Goal: Transaction & Acquisition: Purchase product/service

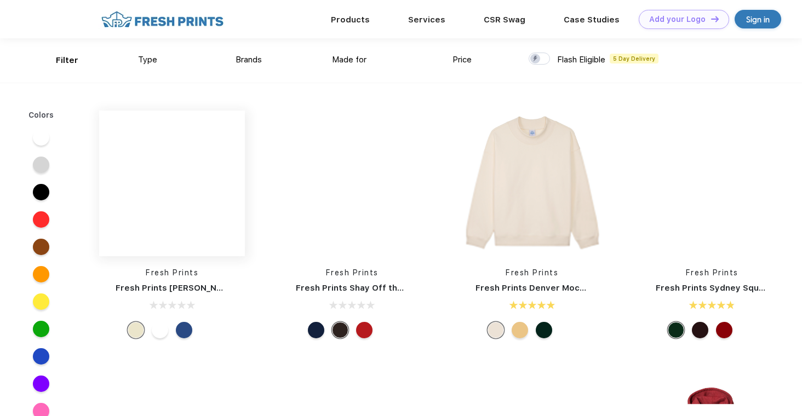
scroll to position [1, 0]
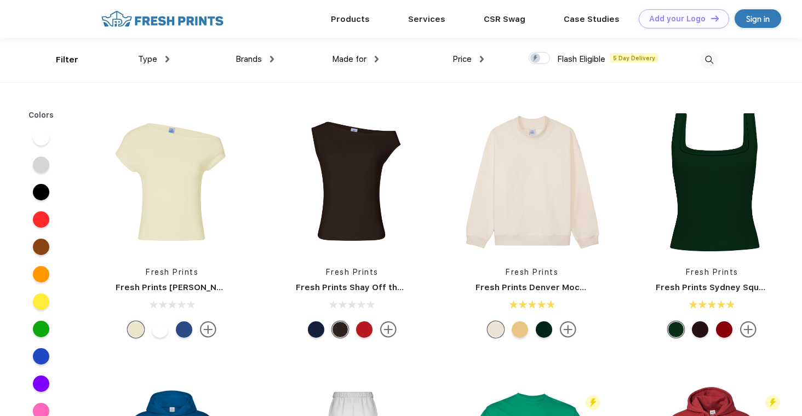
click at [197, 25] on img at bounding box center [162, 18] width 129 height 19
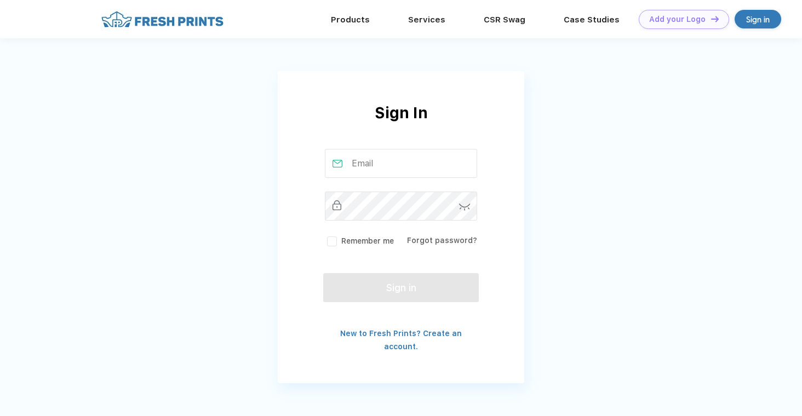
click at [371, 180] on div "Remember me Forgot password?" at bounding box center [401, 198] width 156 height 98
click at [365, 171] on input "text" at bounding box center [401, 163] width 153 height 29
type input "tessaanneberger@gmail.com"
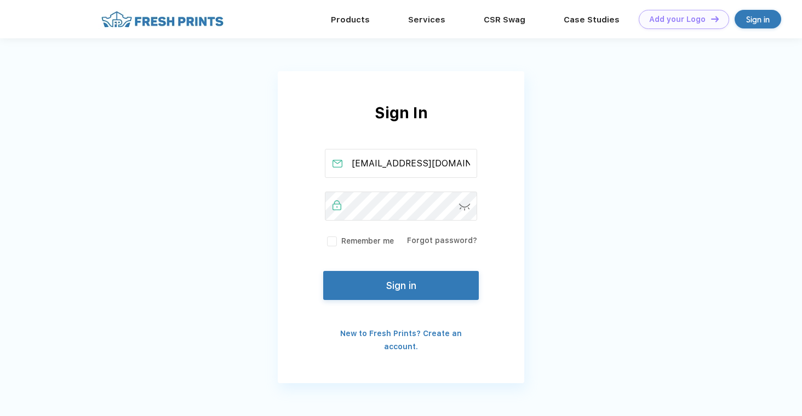
click at [394, 286] on button "Sign in" at bounding box center [401, 285] width 156 height 29
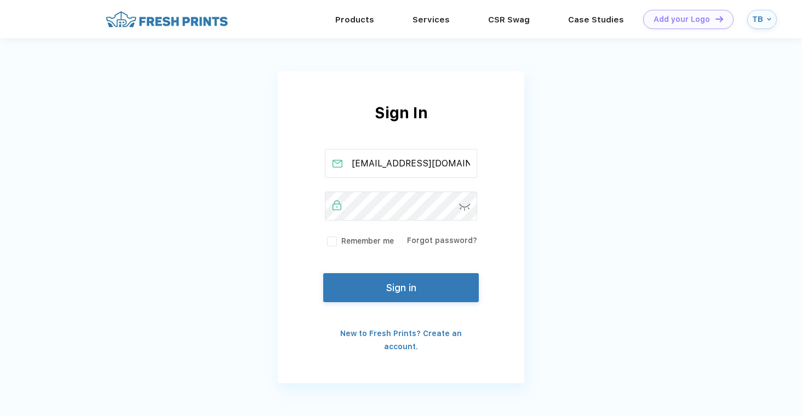
click at [330, 233] on div "tessaanneberger@gmail.com Remember me Forgot password?" at bounding box center [401, 198] width 156 height 98
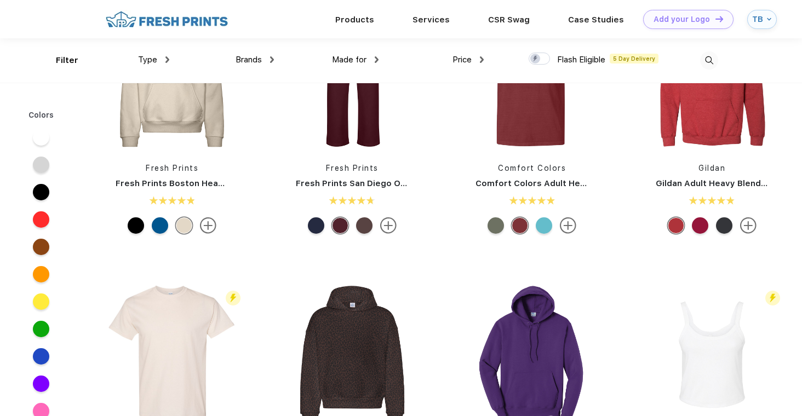
scroll to position [297, 0]
click at [665, 123] on img at bounding box center [712, 80] width 146 height 146
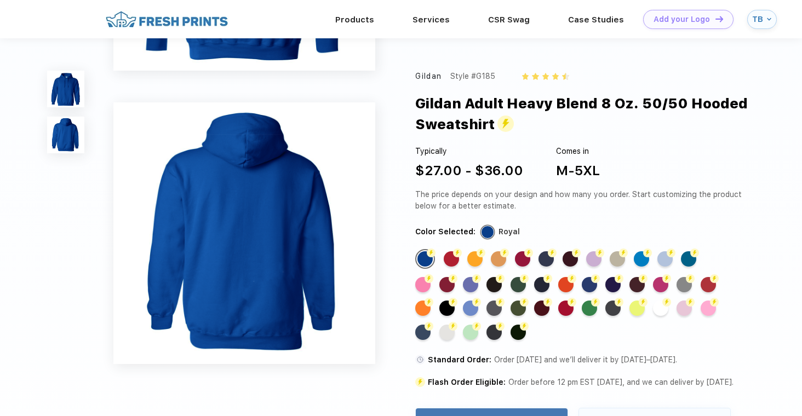
scroll to position [221, 0]
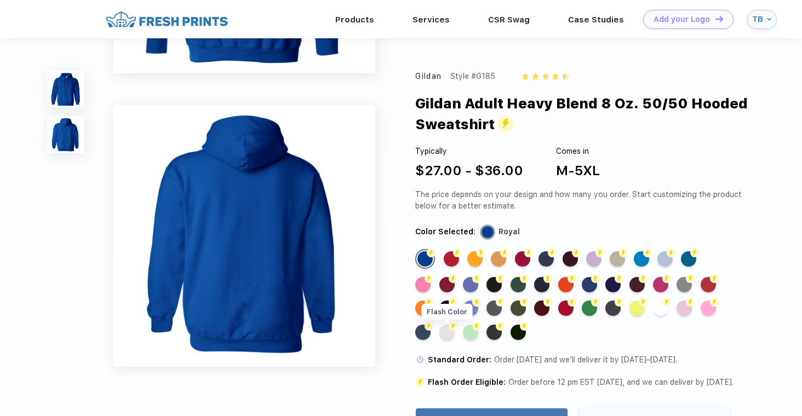
click at [449, 335] on div "Flash Color" at bounding box center [446, 332] width 15 height 15
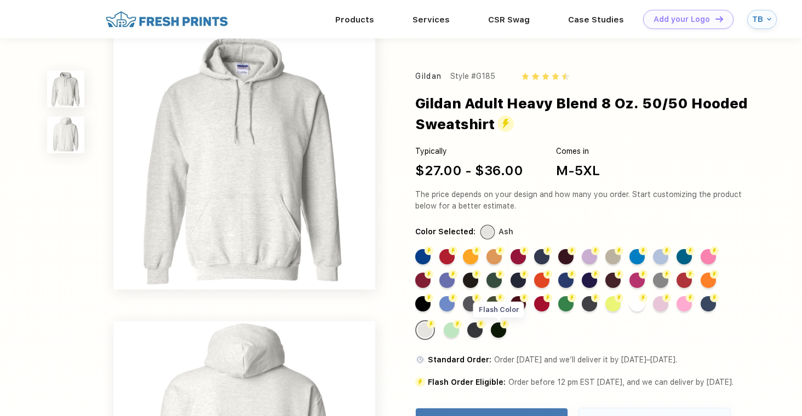
scroll to position [0, 0]
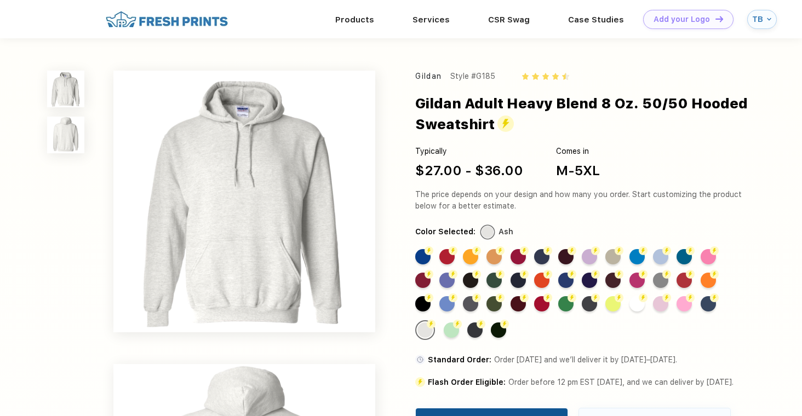
click at [491, 411] on div "Add Your Logo" at bounding box center [491, 421] width 79 height 26
